Goal: Communication & Community: Answer question/provide support

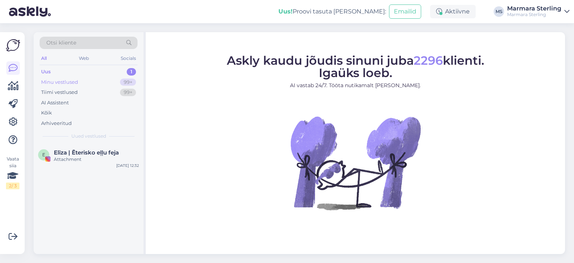
click at [99, 80] on div "Minu vestlused 99+" at bounding box center [89, 82] width 98 height 10
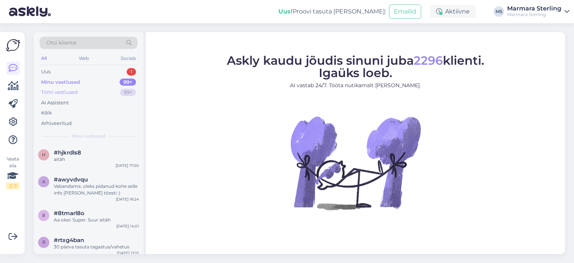
click at [105, 92] on div "Tiimi vestlused 99+" at bounding box center [89, 92] width 98 height 10
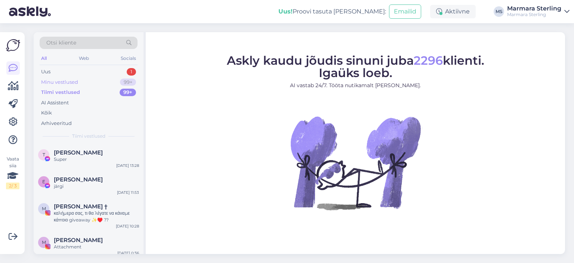
click at [98, 78] on div "Minu vestlused 99+" at bounding box center [89, 82] width 98 height 10
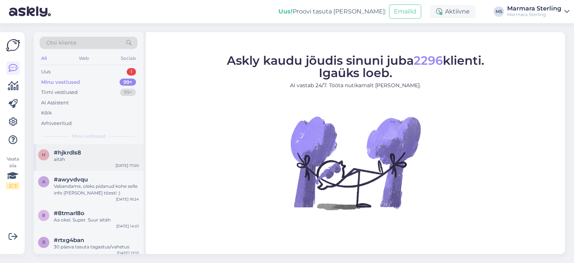
click at [83, 161] on div "aitäh" at bounding box center [96, 159] width 85 height 7
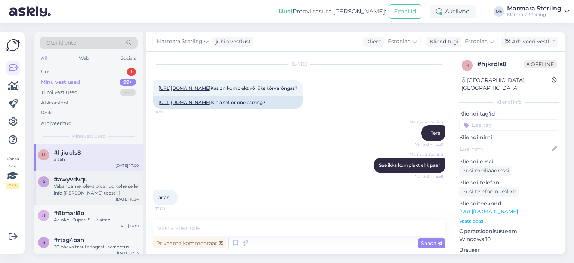
click at [102, 195] on div "Vabandame, oleks pidanud kohe selle info [PERSON_NAME] tõesti :)" at bounding box center [96, 189] width 85 height 13
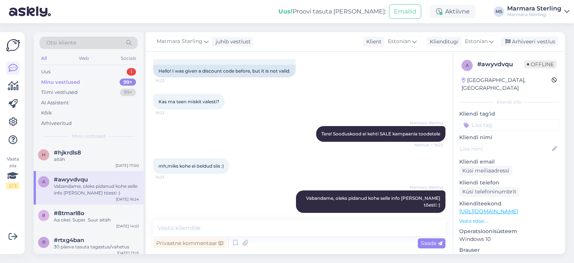
scroll to position [50, 0]
click at [95, 224] on div "8 #8tmarl8o Aa okei. Super. Suur aitäh [DATE] 14:01" at bounding box center [89, 217] width 110 height 27
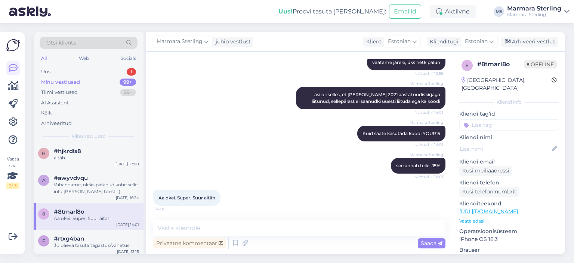
scroll to position [0, 0]
click at [115, 170] on div "h #hjkrdls8 aitäh Aug 12 17:00" at bounding box center [89, 157] width 110 height 27
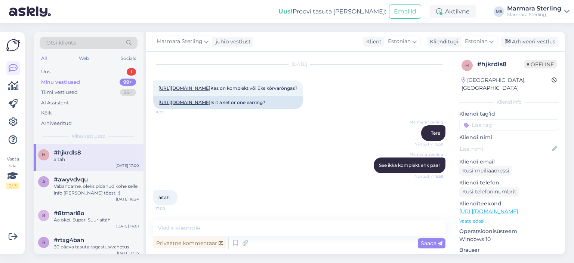
scroll to position [45, 0]
click at [111, 71] on div "Uus 2" at bounding box center [89, 71] width 98 height 10
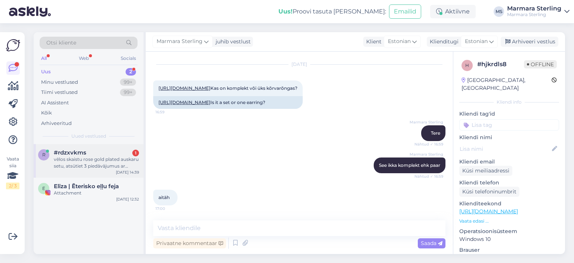
click at [118, 165] on div "vēlos skaistu rose gold plated auskaru setu, atsūtiet 3 piedāvājumus ar izdevīg…" at bounding box center [96, 162] width 85 height 13
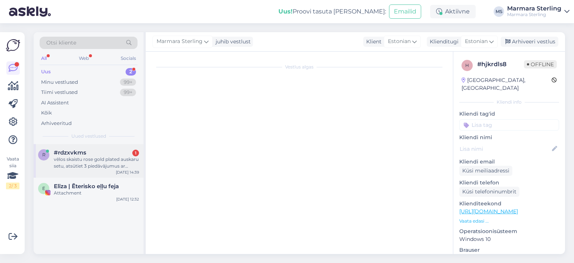
scroll to position [0, 0]
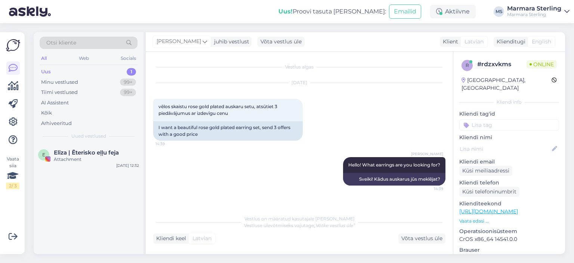
click at [236, 169] on div "Janno Jaek Hello! What earrings are you looking for? 14:39 Sveiki! Kādus auskar…" at bounding box center [299, 171] width 292 height 45
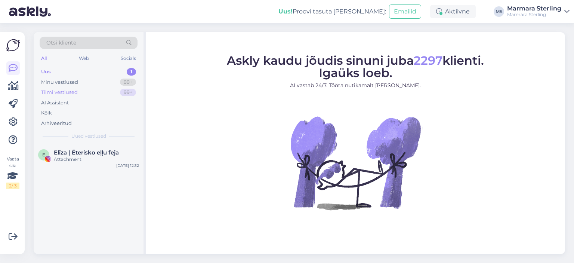
click at [93, 90] on div "Tiimi vestlused 99+" at bounding box center [89, 92] width 98 height 10
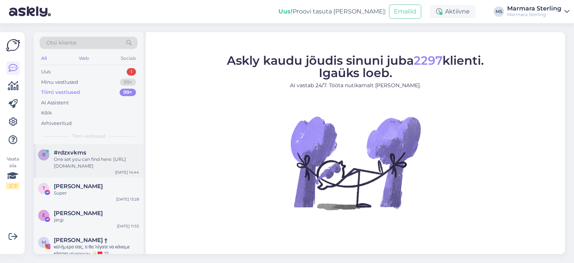
click at [122, 171] on div "[DATE] 14:44" at bounding box center [127, 172] width 24 height 6
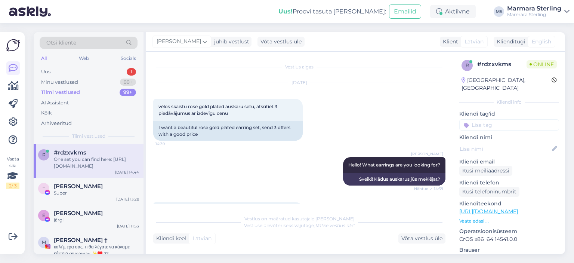
scroll to position [120, 0]
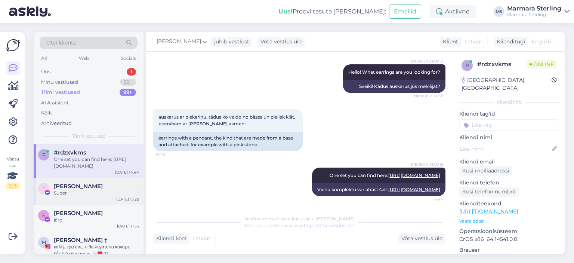
click at [100, 192] on div "Super" at bounding box center [96, 192] width 85 height 7
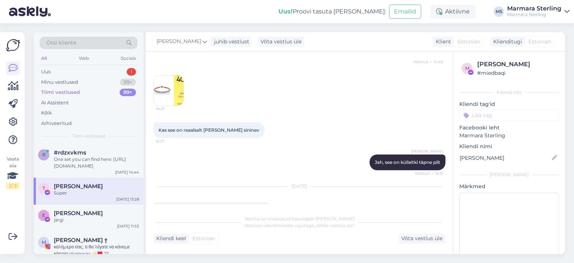
scroll to position [971, 0]
click at [179, 104] on img at bounding box center [168, 89] width 30 height 30
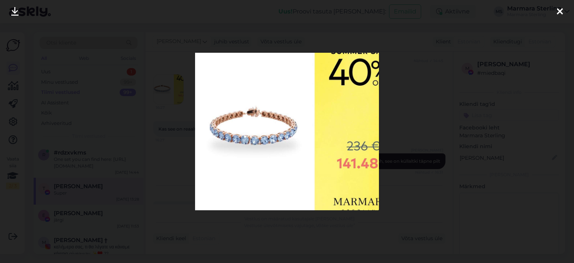
click at [552, 13] on div at bounding box center [559, 12] width 15 height 24
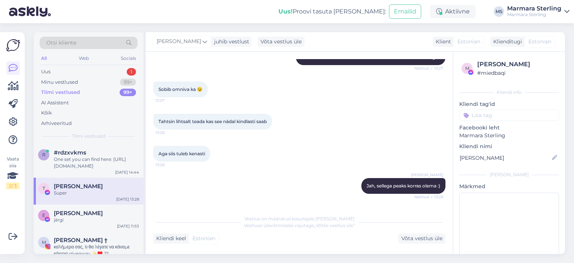
scroll to position [1268, 0]
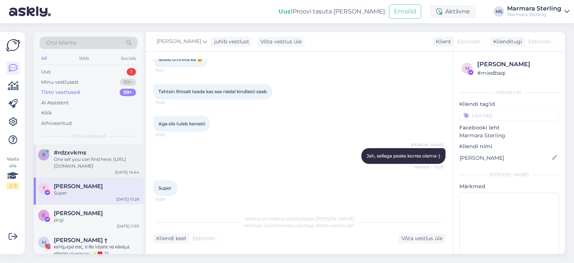
click at [105, 159] on div "One set you can find here: [URL][DOMAIN_NAME]" at bounding box center [96, 162] width 85 height 13
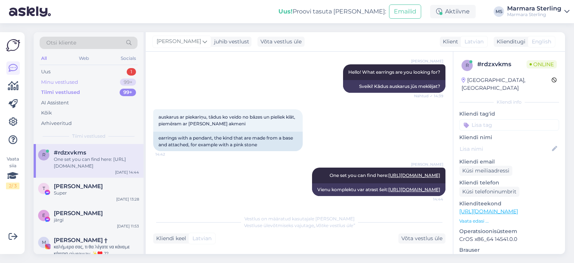
click at [99, 79] on div "Minu vestlused 99+" at bounding box center [89, 82] width 98 height 10
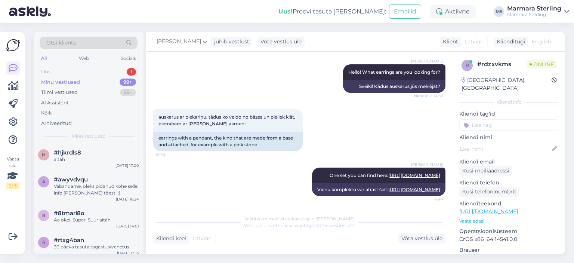
click at [100, 73] on div "Uus 1" at bounding box center [89, 71] width 98 height 10
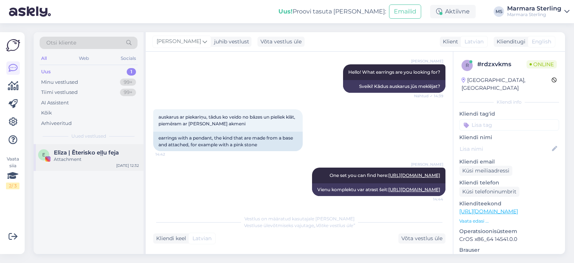
click at [102, 149] on span "Elīza | Ēterisko eļļu feja" at bounding box center [86, 152] width 65 height 7
